Goal: Use online tool/utility: Utilize a website feature to perform a specific function

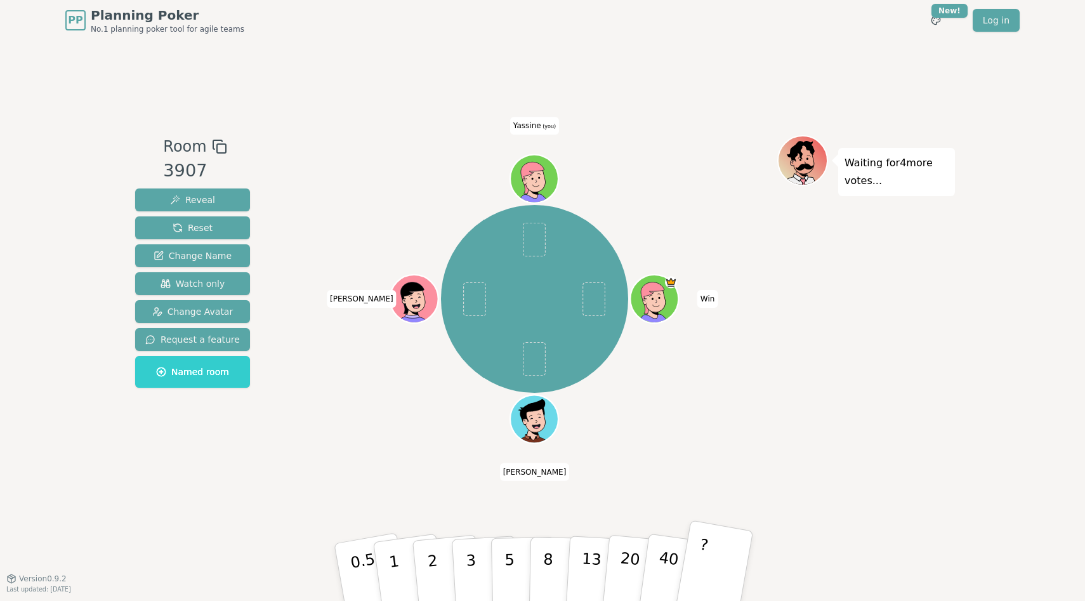
click at [716, 560] on button "?" at bounding box center [713, 572] width 79 height 105
click at [475, 563] on button "3" at bounding box center [485, 572] width 69 height 99
click at [436, 578] on p "2" at bounding box center [434, 573] width 16 height 69
click at [424, 570] on button "2" at bounding box center [447, 572] width 72 height 101
click at [425, 572] on button "2" at bounding box center [447, 572] width 72 height 101
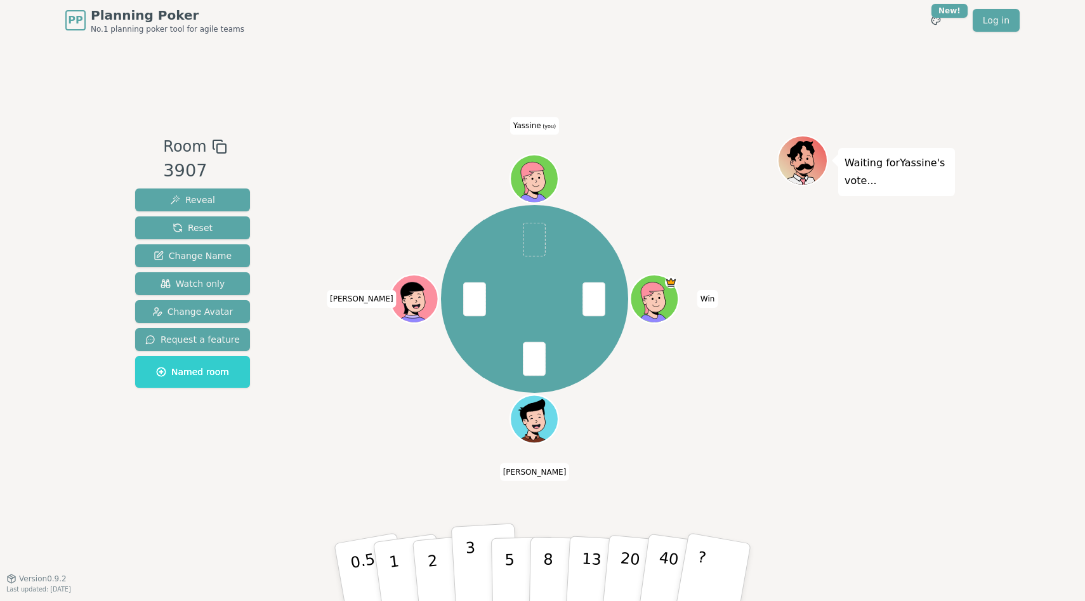
click at [456, 594] on button "3" at bounding box center [485, 572] width 69 height 99
click at [441, 570] on button "2" at bounding box center [447, 572] width 72 height 101
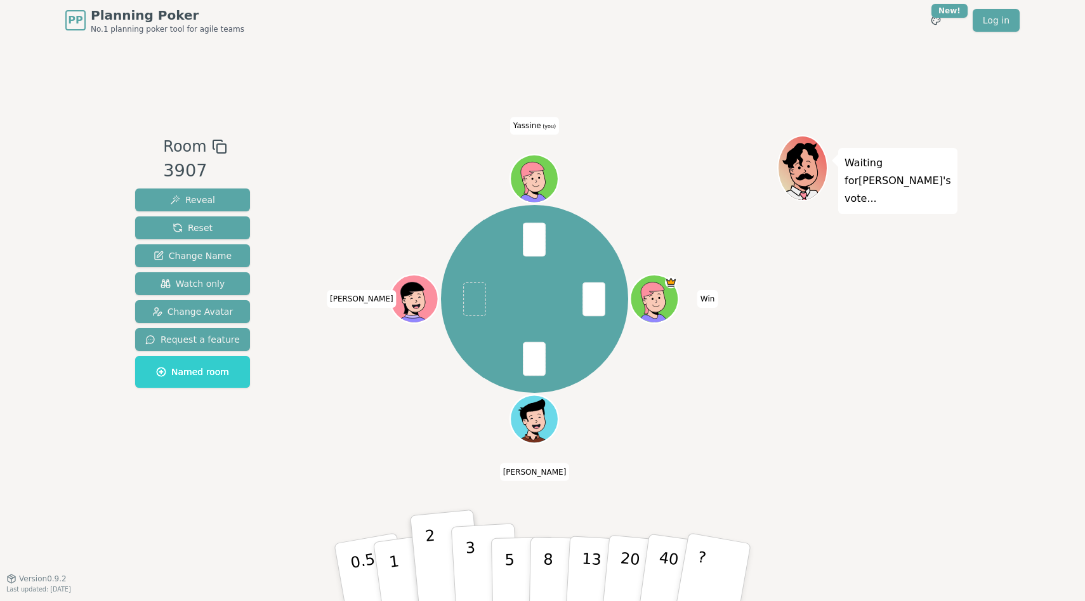
click at [462, 570] on button "3" at bounding box center [485, 572] width 69 height 99
click at [464, 570] on button "3" at bounding box center [485, 572] width 69 height 99
click at [464, 568] on button "3" at bounding box center [485, 572] width 69 height 99
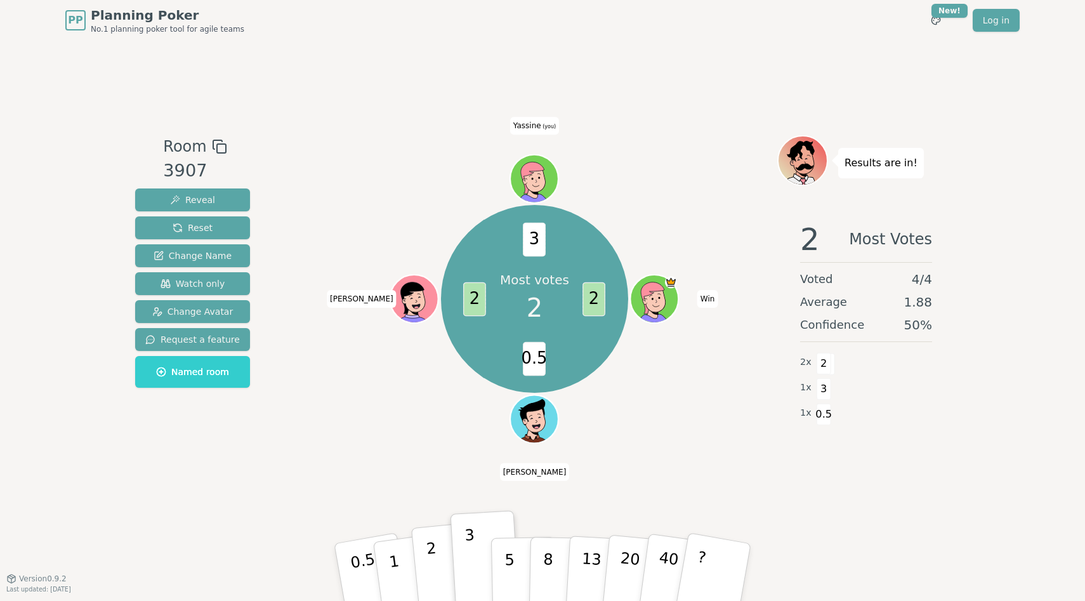
click at [434, 560] on p "2" at bounding box center [434, 573] width 16 height 69
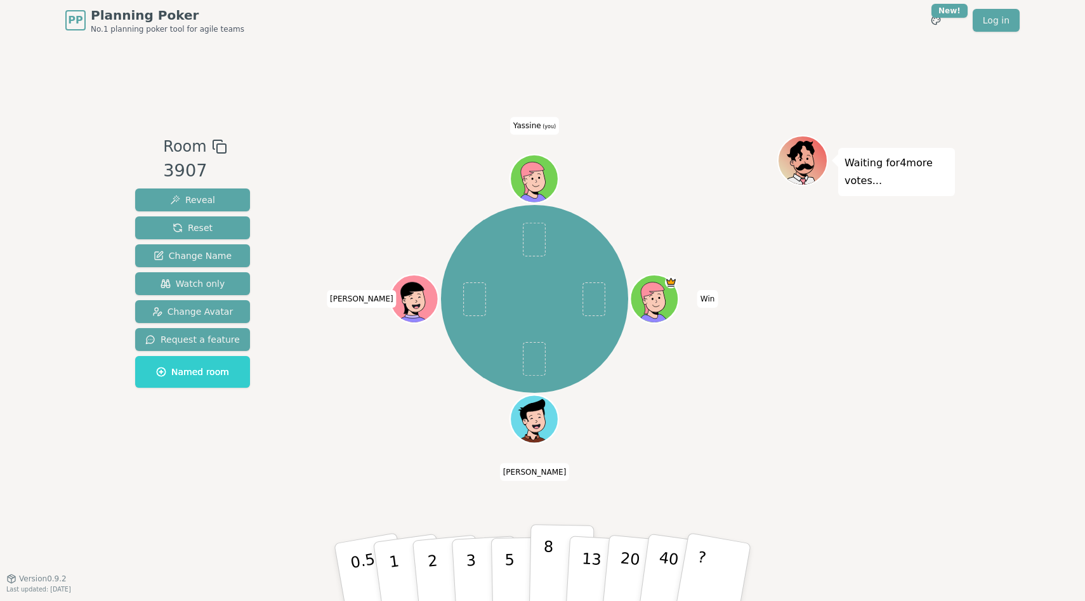
click at [545, 575] on p "8" at bounding box center [547, 571] width 11 height 69
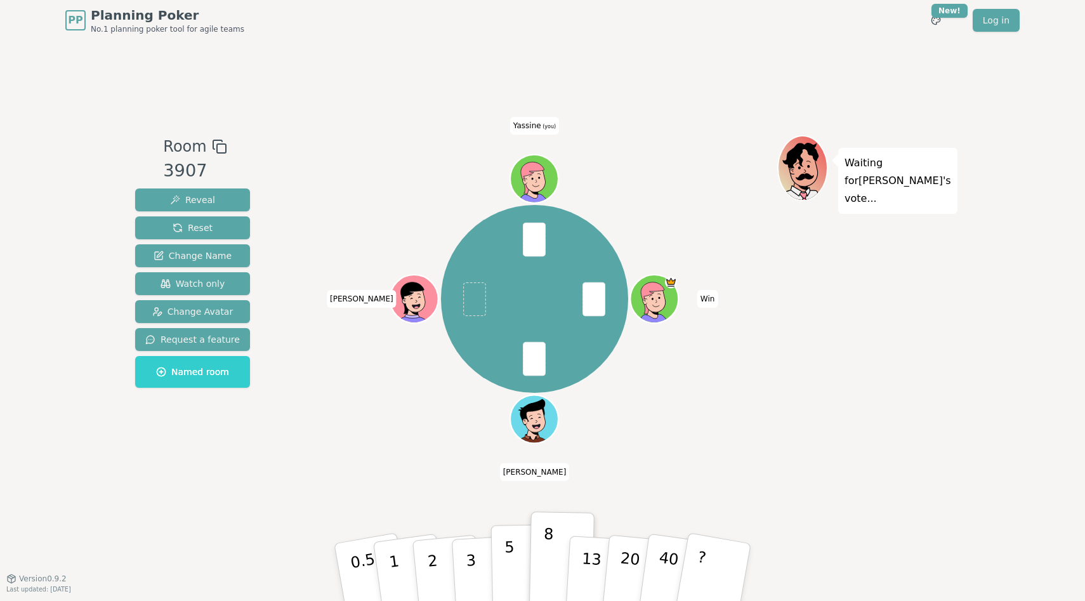
click at [508, 561] on p "5" at bounding box center [509, 572] width 11 height 69
click at [511, 563] on p "5" at bounding box center [509, 572] width 11 height 69
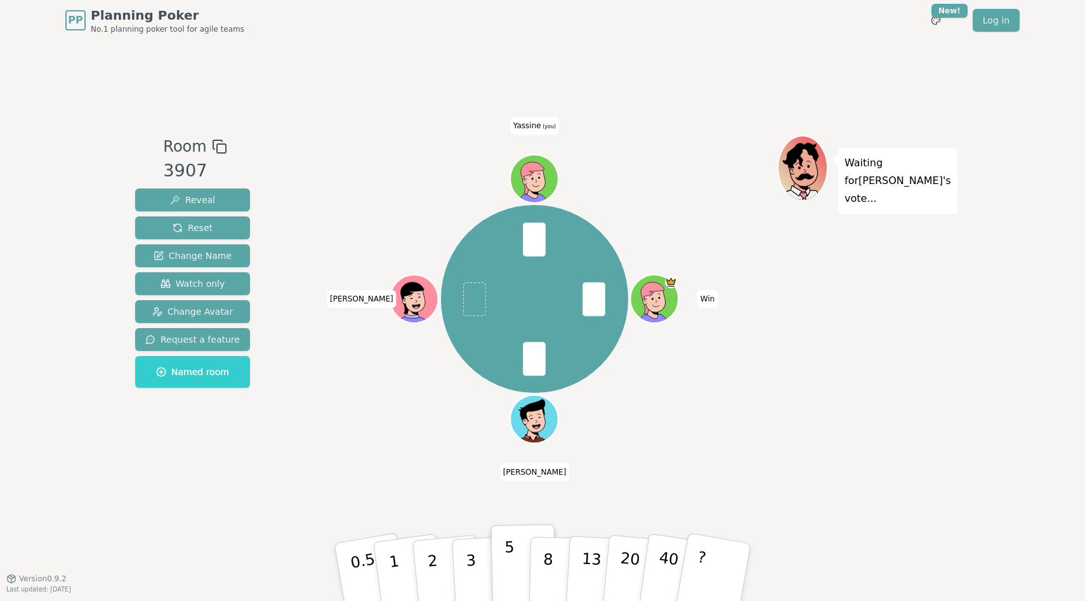
click at [509, 559] on p "5" at bounding box center [509, 572] width 11 height 69
click at [537, 569] on button "8" at bounding box center [561, 572] width 65 height 96
click at [508, 560] on p "5" at bounding box center [509, 572] width 11 height 69
click at [560, 536] on button "8" at bounding box center [561, 572] width 65 height 96
